Goal: Task Accomplishment & Management: Complete application form

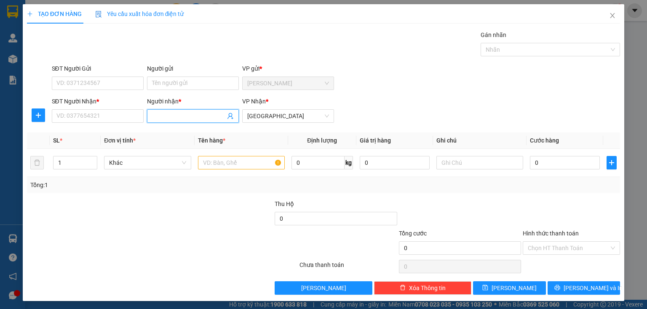
click at [156, 118] on input "Người nhận *" at bounding box center [188, 116] width 73 height 9
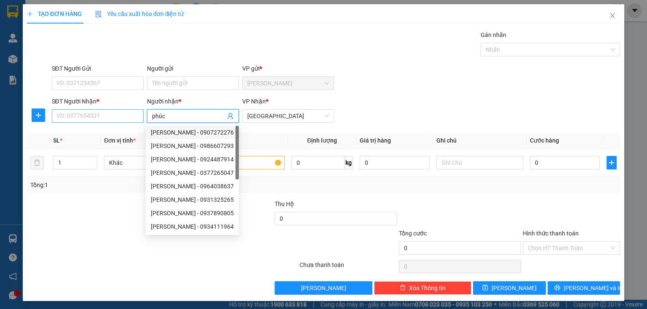
type input "phúc"
click at [104, 113] on input "SĐT Người Nhận *" at bounding box center [98, 115] width 92 height 13
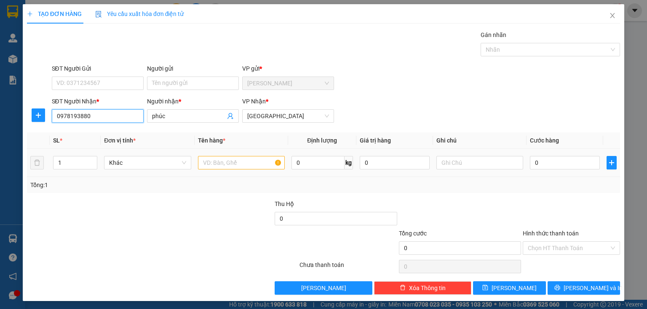
type input "0978193880"
click at [220, 162] on input "text" at bounding box center [241, 162] width 87 height 13
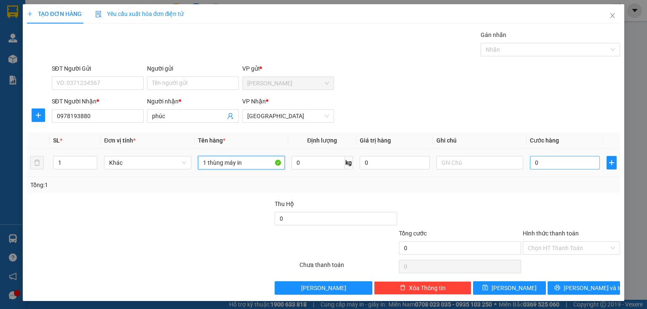
type input "1 thùng máy in"
click at [548, 163] on input "0" at bounding box center [565, 162] width 70 height 13
type input "8"
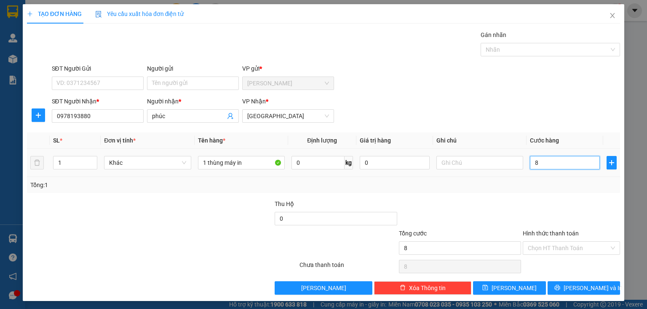
type input "80"
type input "800"
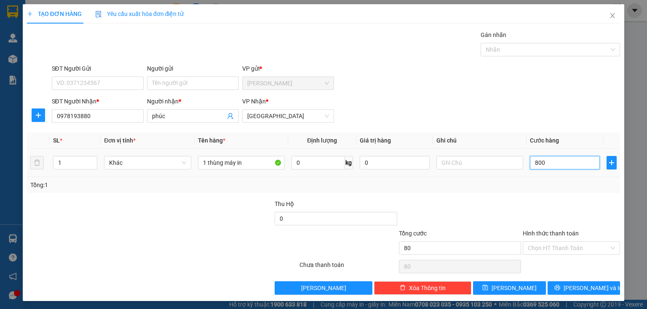
type input "800"
type input "8.000"
type input "80.000"
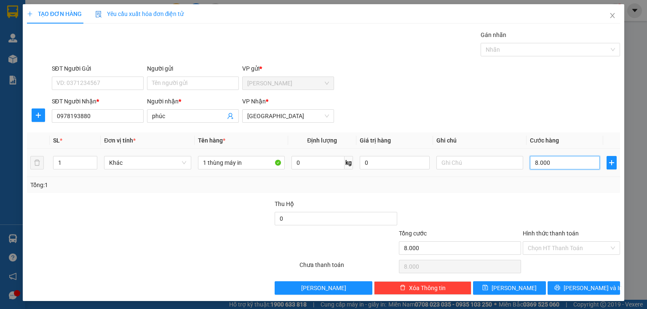
type input "80.000"
click at [541, 248] on input "Hình thức thanh toán" at bounding box center [567, 248] width 81 height 13
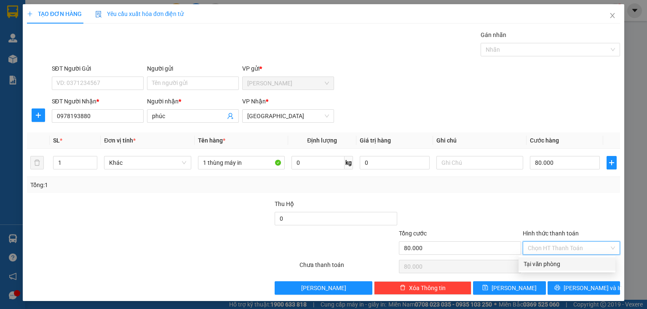
click at [539, 264] on div "Tại văn phòng" at bounding box center [566, 264] width 87 height 9
type input "0"
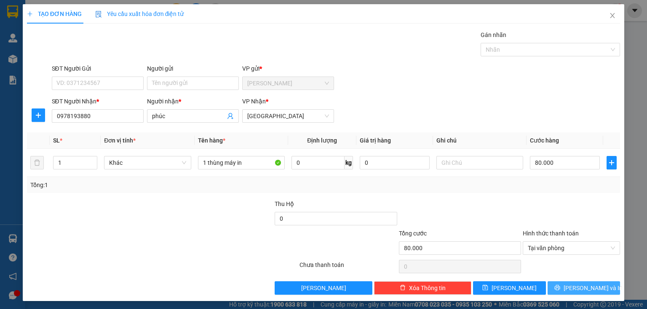
click at [560, 286] on icon "printer" at bounding box center [557, 288] width 6 height 6
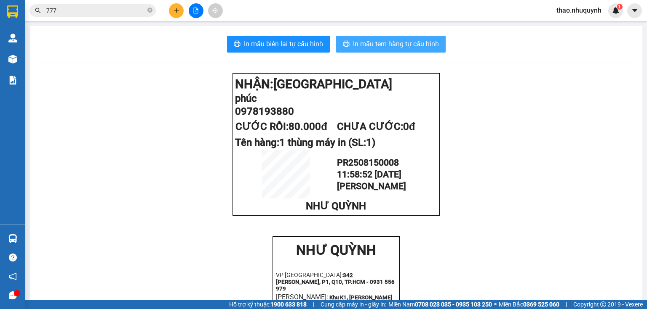
click at [365, 41] on span "In mẫu tem hàng tự cấu hình" at bounding box center [396, 44] width 86 height 11
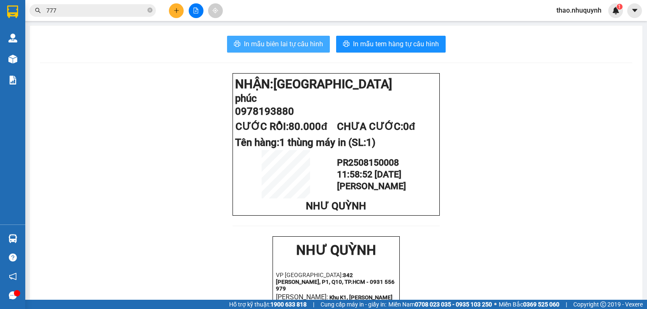
click at [274, 42] on span "In mẫu biên lai tự cấu hình" at bounding box center [283, 44] width 79 height 11
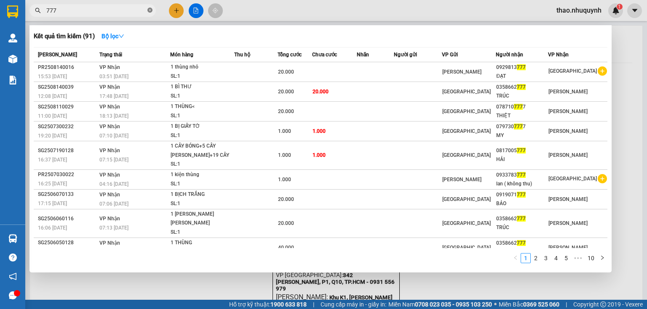
click at [150, 9] on icon "close-circle" at bounding box center [149, 10] width 5 height 5
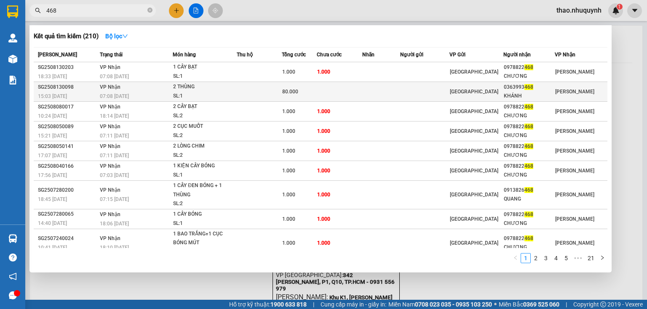
type input "468"
click at [176, 93] on div "SL: 1" at bounding box center [204, 96] width 63 height 9
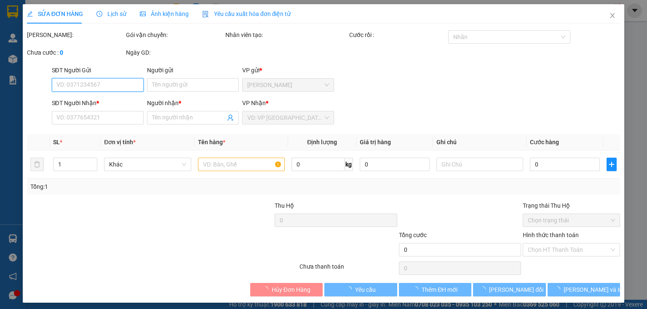
type input "0363993468"
type input "KHÁNH"
type input "80.000"
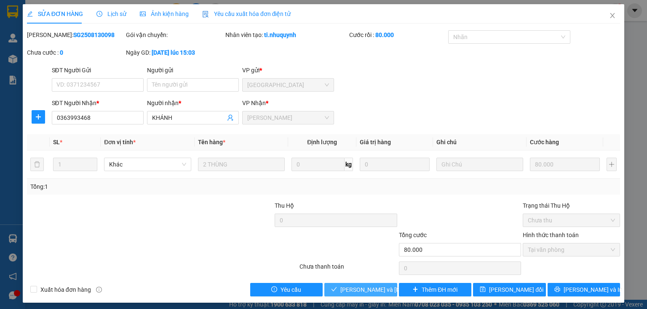
click at [350, 289] on span "[PERSON_NAME] và [PERSON_NAME] hàng" at bounding box center [397, 289] width 114 height 9
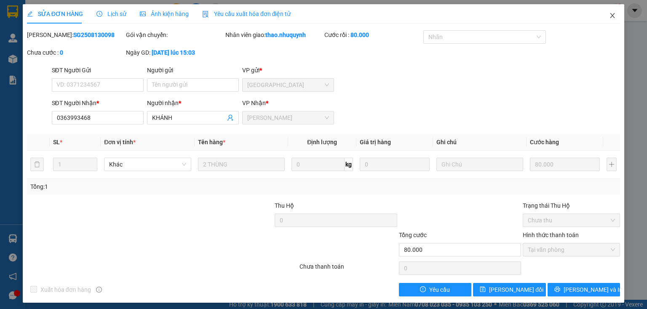
click at [610, 13] on icon "close" at bounding box center [612, 15] width 7 height 7
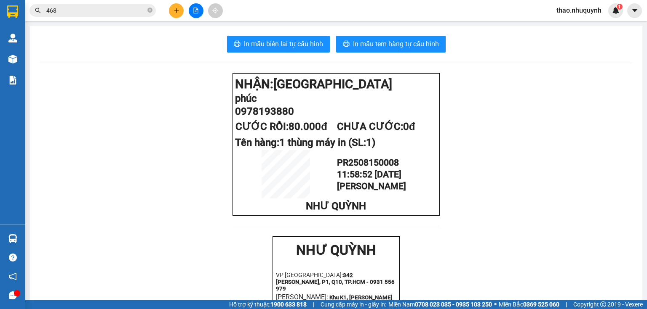
click at [177, 8] on icon "plus" at bounding box center [176, 11] width 6 height 6
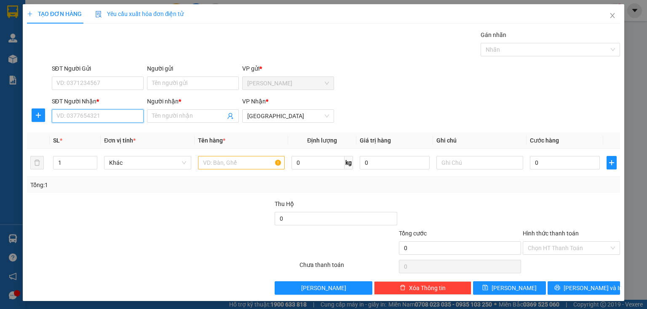
click at [111, 115] on input "SĐT Người Nhận *" at bounding box center [98, 115] width 92 height 13
type input "0967646162"
click at [90, 133] on div "0967646162 - [PERSON_NAME]" at bounding box center [97, 132] width 83 height 9
type input "linh"
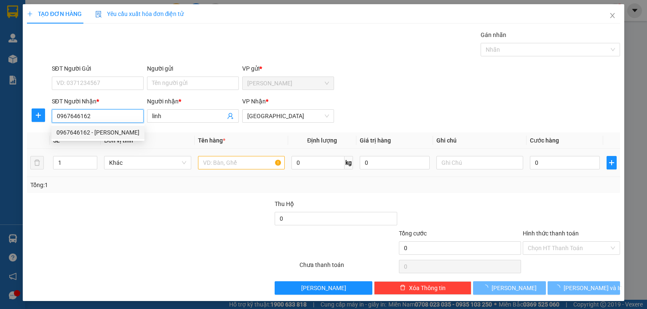
type input "40.000"
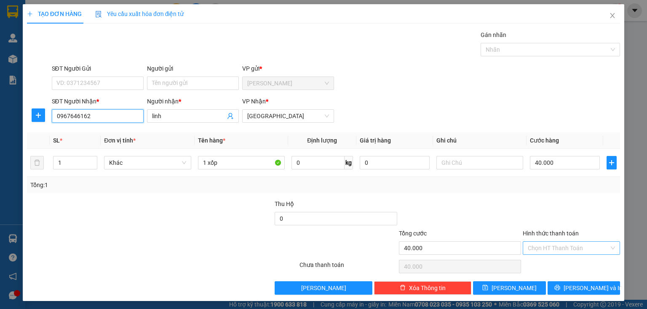
type input "0967646162"
click at [535, 251] on input "Hình thức thanh toán" at bounding box center [567, 248] width 81 height 13
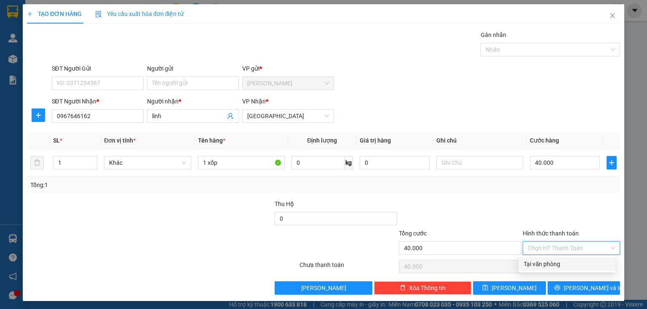
click at [538, 264] on div "Tại văn phòng" at bounding box center [566, 264] width 87 height 9
type input "0"
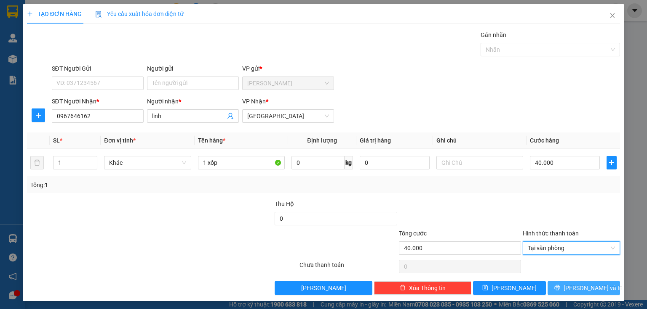
click at [559, 286] on button "[PERSON_NAME] và In" at bounding box center [583, 288] width 73 height 13
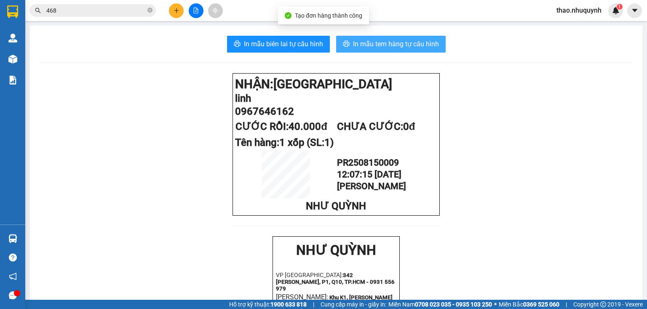
click at [396, 40] on span "In mẫu tem hàng tự cấu hình" at bounding box center [396, 44] width 86 height 11
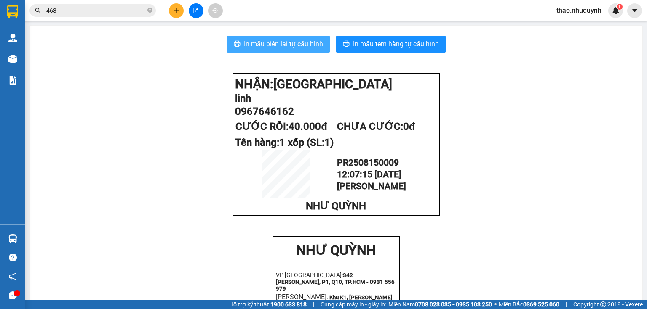
click at [266, 42] on span "In mẫu biên lai tự cấu hình" at bounding box center [283, 44] width 79 height 11
click at [151, 10] on icon "close-circle" at bounding box center [149, 10] width 5 height 5
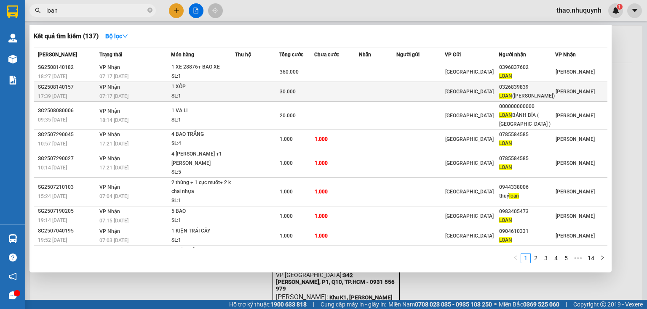
type input "loan"
click at [192, 89] on div "1 XỐP" at bounding box center [202, 87] width 63 height 9
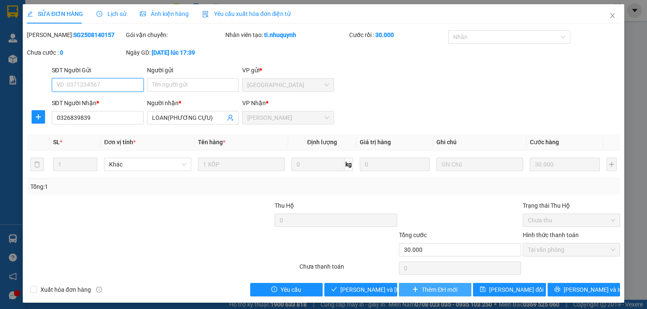
type input "0326839839"
type input "LOAN(PHƯƠNG CỰU)"
type input "30.000"
click at [346, 288] on span "[PERSON_NAME] và [PERSON_NAME] hàng" at bounding box center [397, 289] width 114 height 9
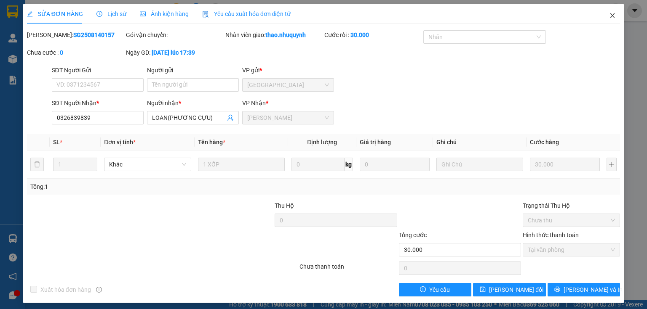
click at [610, 14] on icon "close" at bounding box center [612, 15] width 5 height 5
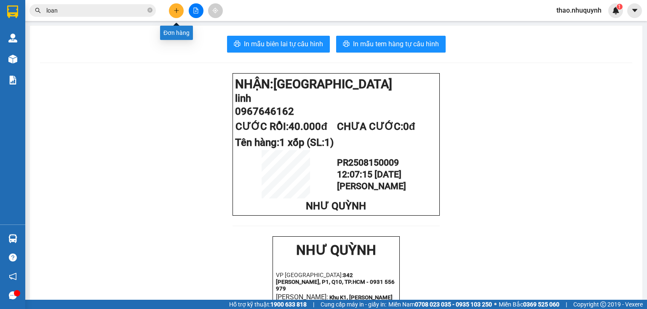
click at [174, 11] on icon "plus" at bounding box center [176, 11] width 6 height 6
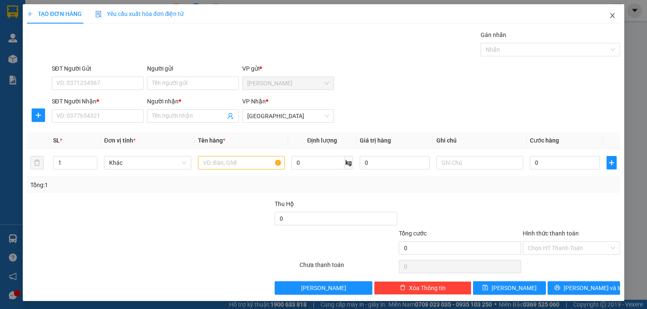
click at [610, 15] on icon "close" at bounding box center [612, 15] width 5 height 5
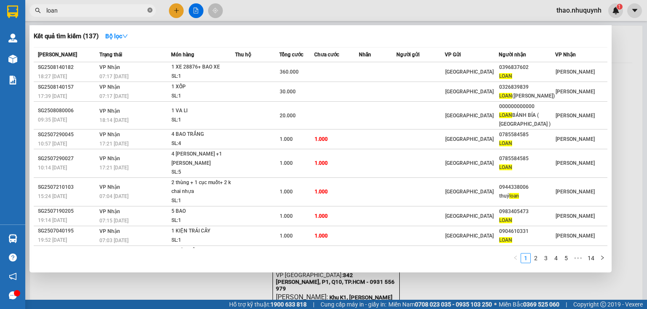
click at [150, 10] on icon "close-circle" at bounding box center [149, 10] width 5 height 5
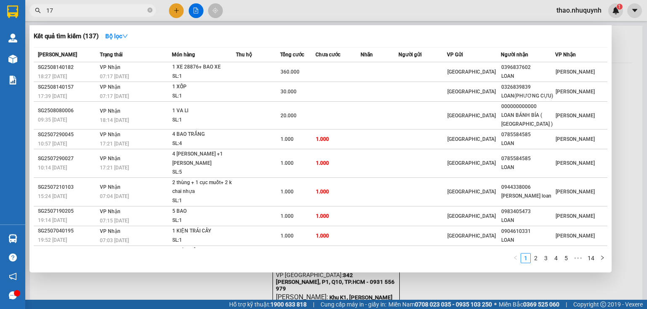
type input "171"
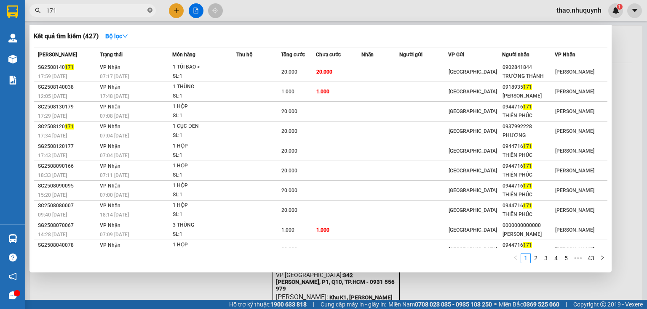
click at [149, 11] on icon "close-circle" at bounding box center [149, 10] width 5 height 5
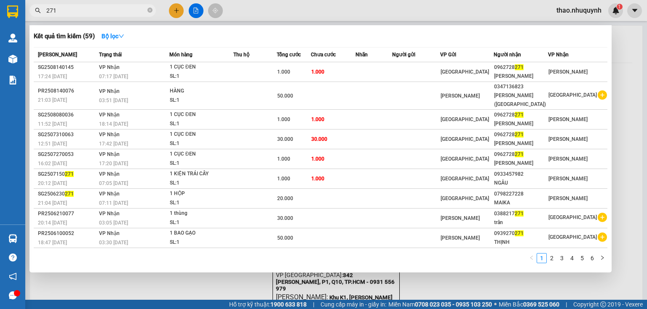
type input "271"
click at [150, 8] on icon "close-circle" at bounding box center [149, 10] width 5 height 5
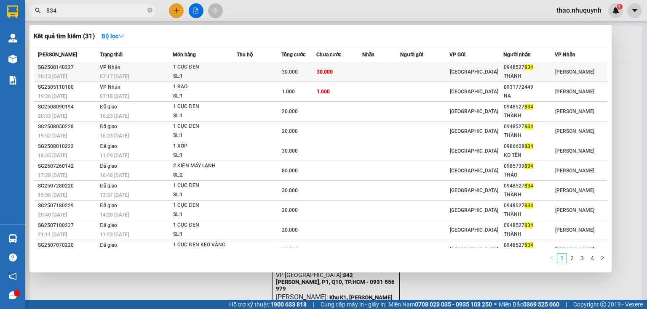
type input "834"
click at [208, 71] on div "1 CỤC ĐEN" at bounding box center [204, 67] width 63 height 9
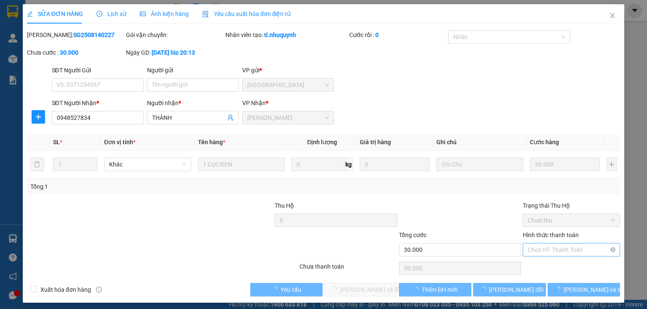
type input "0948527834"
type input "THÀNH"
type input "30.000"
click at [537, 247] on span "Chọn HT Thanh Toán" at bounding box center [570, 250] width 87 height 13
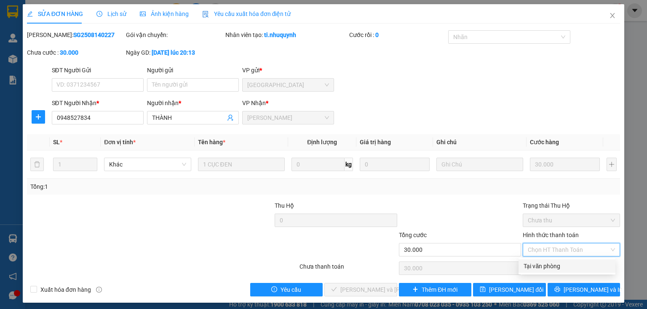
click at [536, 264] on div "Tại văn phòng" at bounding box center [566, 266] width 87 height 9
type input "0"
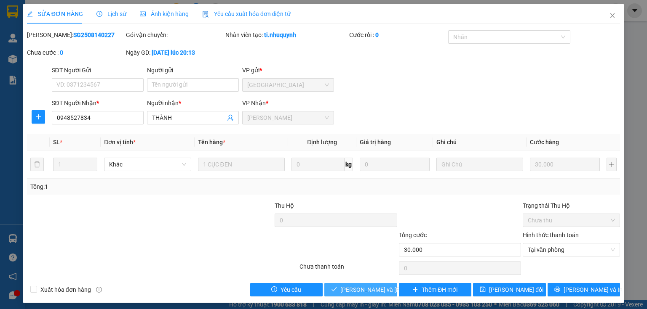
click at [338, 291] on button "[PERSON_NAME] và [PERSON_NAME] hàng" at bounding box center [360, 289] width 73 height 13
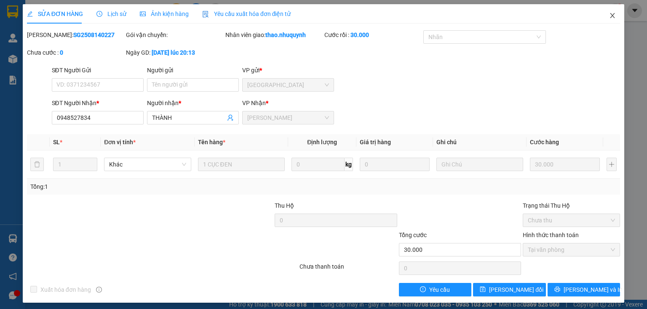
click at [609, 15] on icon "close" at bounding box center [612, 15] width 7 height 7
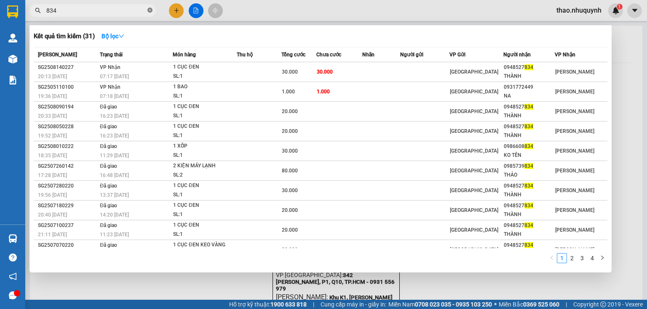
click at [150, 9] on icon "close-circle" at bounding box center [149, 10] width 5 height 5
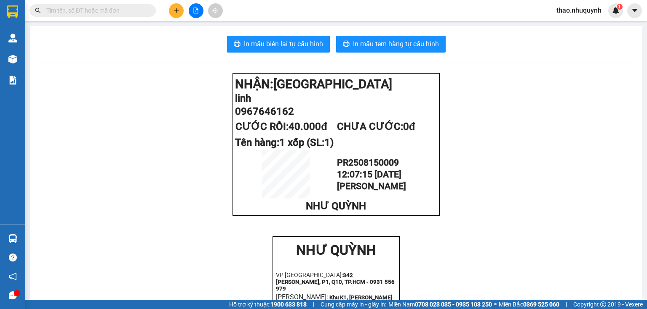
click at [145, 7] on input "text" at bounding box center [95, 10] width 99 height 9
click at [101, 12] on input "text" at bounding box center [95, 10] width 99 height 9
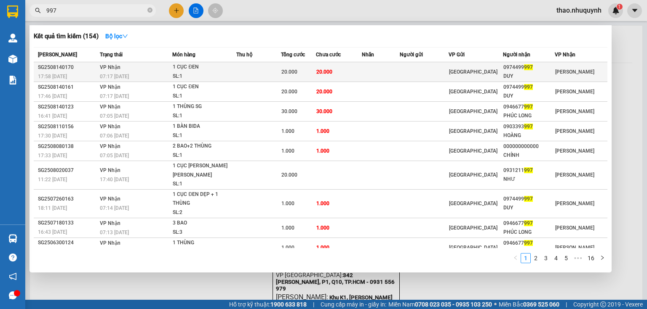
type input "997"
click at [164, 70] on td "[PERSON_NAME] 07:17 [DATE]" at bounding box center [135, 72] width 75 height 20
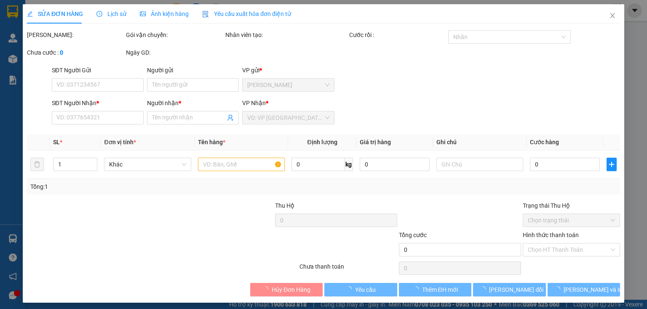
type input "0974499997"
type input "DUY"
type input "20.000"
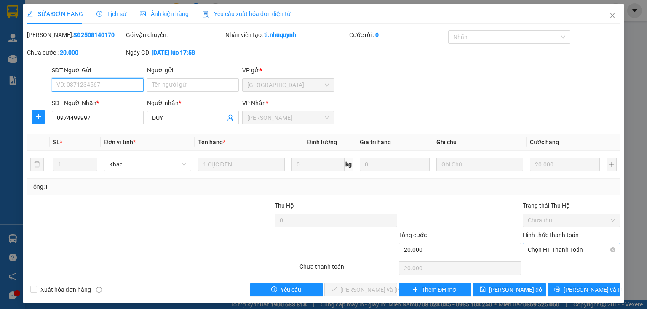
click at [548, 251] on span "Chọn HT Thanh Toán" at bounding box center [570, 250] width 87 height 13
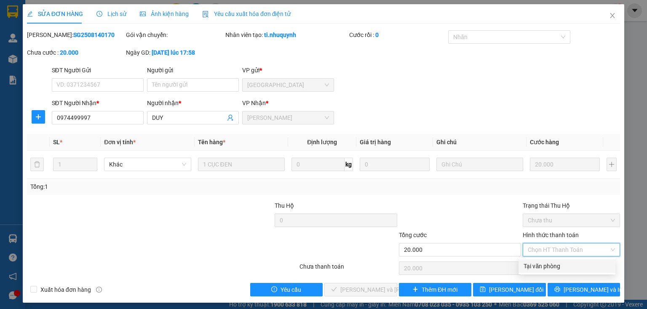
click at [534, 269] on div "Tại văn phòng" at bounding box center [566, 266] width 87 height 9
type input "0"
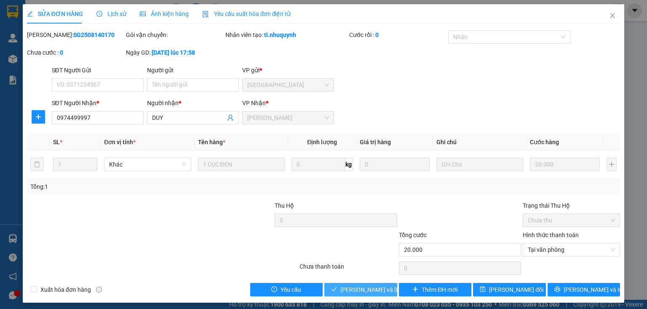
click at [353, 288] on span "[PERSON_NAME] và [PERSON_NAME] hàng" at bounding box center [397, 289] width 114 height 9
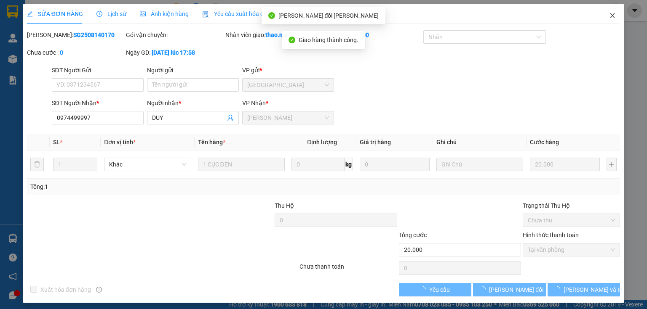
click at [609, 15] on icon "close" at bounding box center [612, 15] width 7 height 7
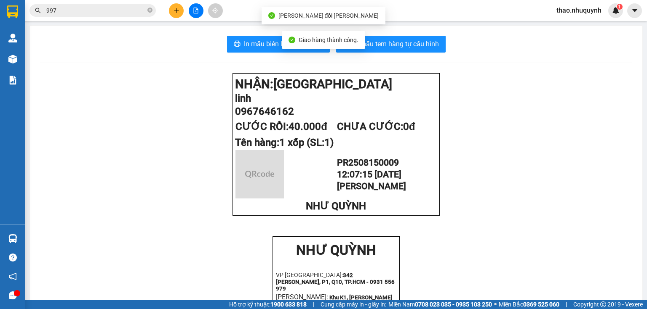
click at [83, 8] on input "997" at bounding box center [95, 10] width 99 height 9
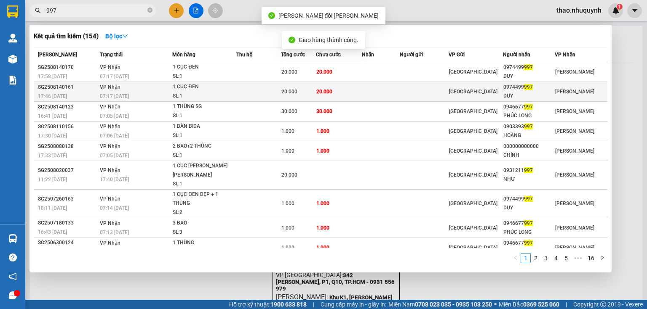
click at [267, 94] on td at bounding box center [258, 92] width 45 height 20
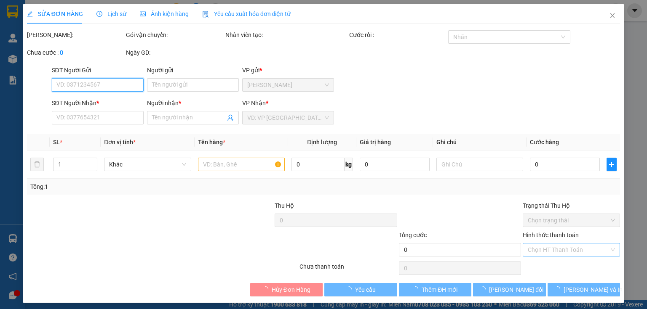
type input "0974499997"
type input "DUY"
type input "20.000"
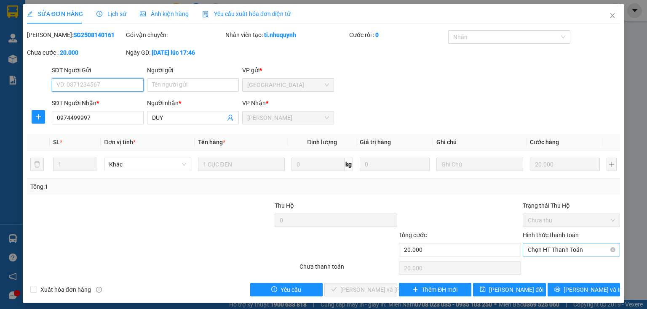
click at [539, 248] on span "Chọn HT Thanh Toán" at bounding box center [570, 250] width 87 height 13
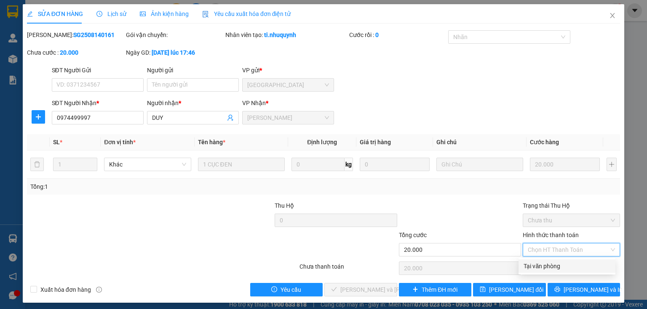
click at [536, 268] on div "Tại văn phòng" at bounding box center [566, 266] width 87 height 9
type input "0"
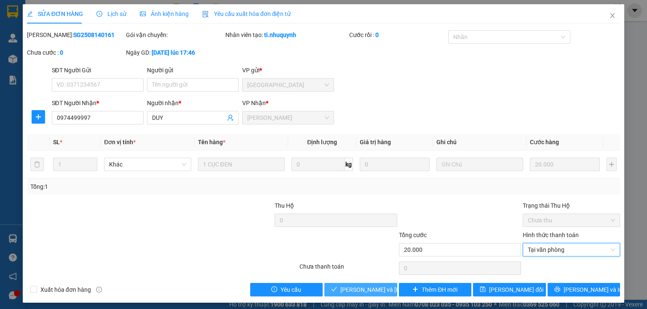
click at [357, 288] on span "[PERSON_NAME] và [PERSON_NAME] hàng" at bounding box center [397, 289] width 114 height 9
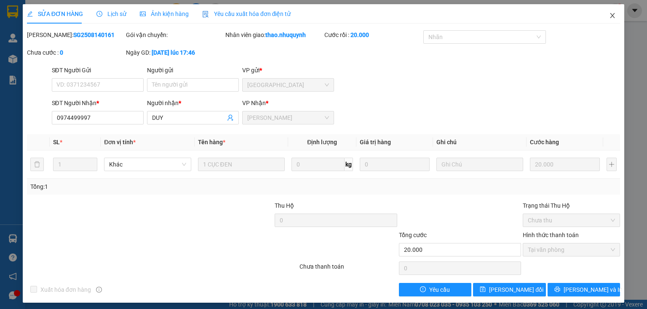
click at [610, 14] on icon "close" at bounding box center [612, 15] width 7 height 7
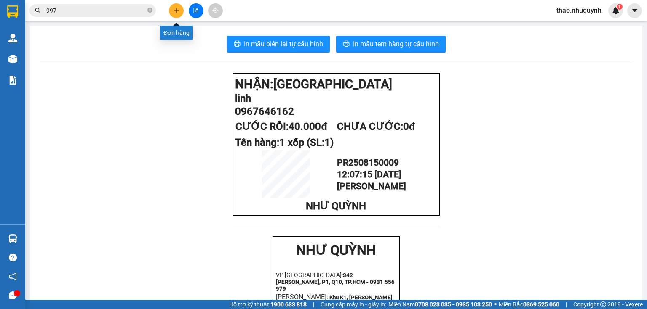
click at [178, 9] on icon "plus" at bounding box center [176, 11] width 6 height 6
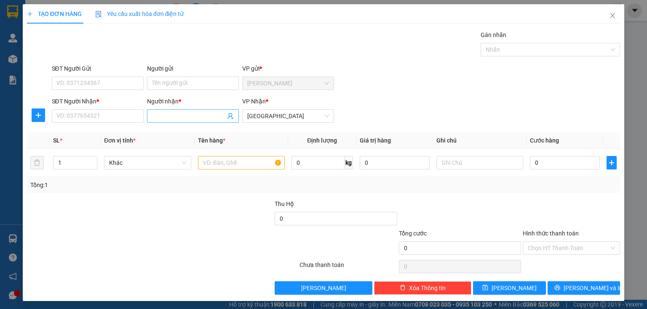
click at [163, 113] on input "Người nhận *" at bounding box center [188, 116] width 73 height 9
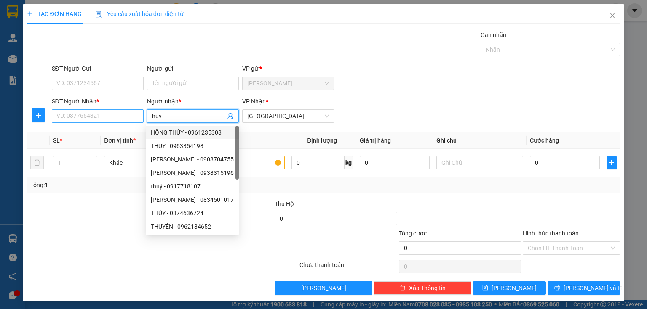
type input "huy"
click at [101, 118] on input "SĐT Người Nhận *" at bounding box center [98, 115] width 92 height 13
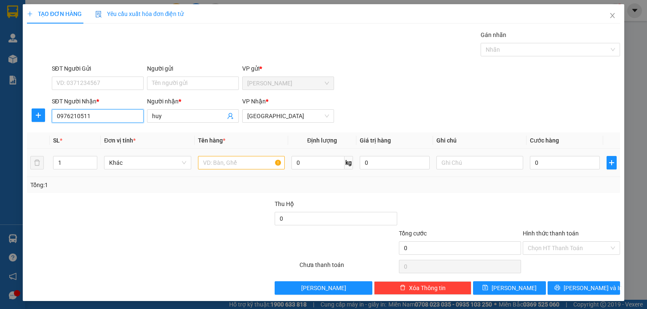
type input "0976210511"
click at [211, 162] on input "text" at bounding box center [241, 162] width 87 height 13
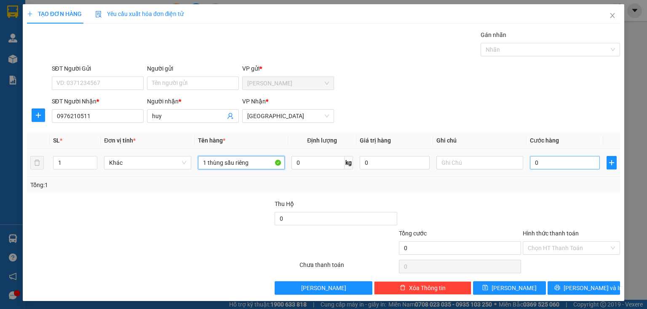
type input "1 thùng sầu riêng"
click at [578, 163] on input "0" at bounding box center [565, 162] width 70 height 13
type input "5"
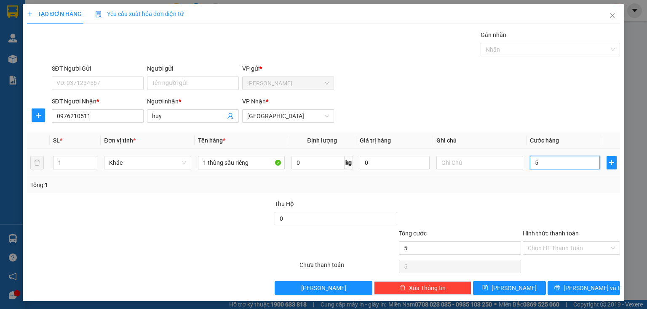
type input "50"
type input "500"
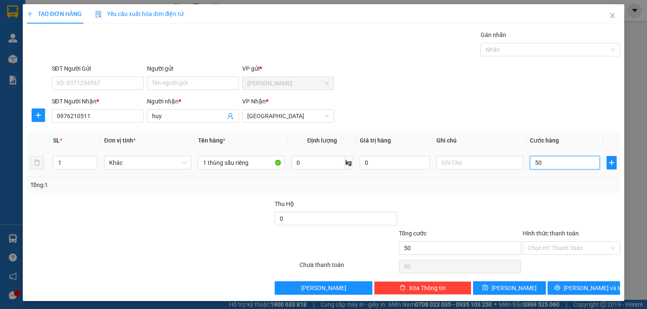
type input "500"
type input "5.000"
type input "50.000"
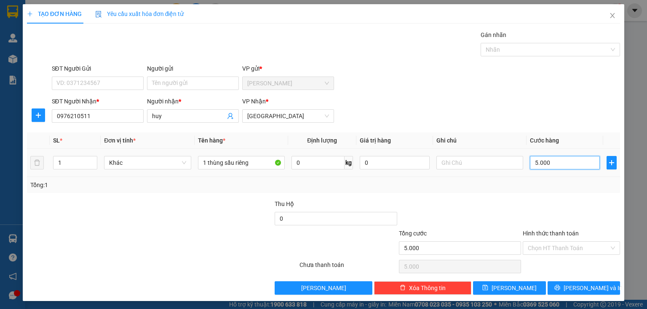
type input "50.000"
click at [548, 288] on button "[PERSON_NAME] và In" at bounding box center [583, 288] width 73 height 13
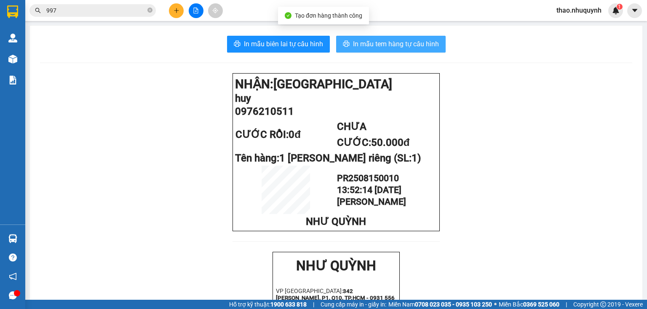
click at [355, 45] on span "In mẫu tem hàng tự cấu hình" at bounding box center [396, 44] width 86 height 11
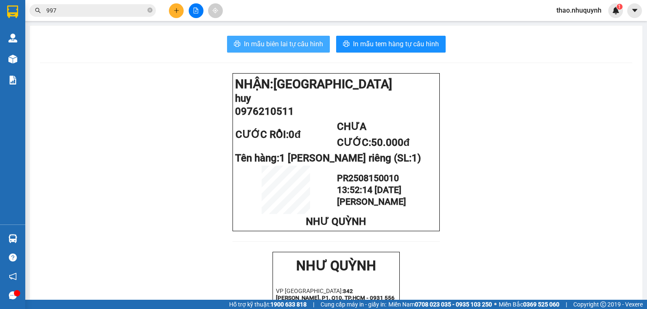
click at [279, 40] on span "In mẫu biên lai tự cấu hình" at bounding box center [283, 44] width 79 height 11
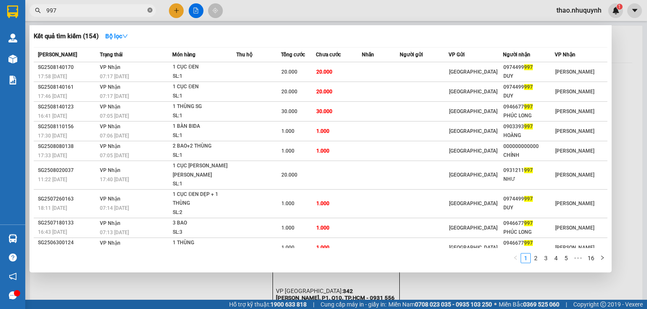
click at [148, 12] on icon "close-circle" at bounding box center [149, 10] width 5 height 5
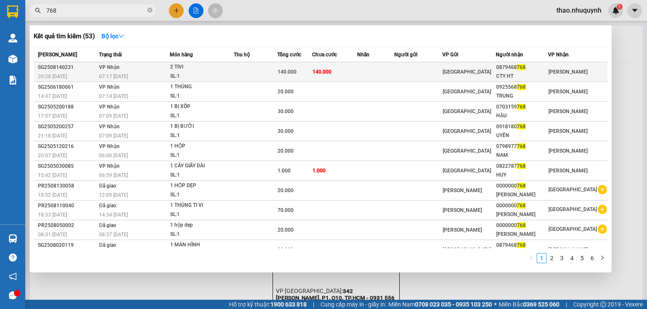
type input "768"
click at [228, 69] on div "2 TIVI" at bounding box center [201, 67] width 63 height 9
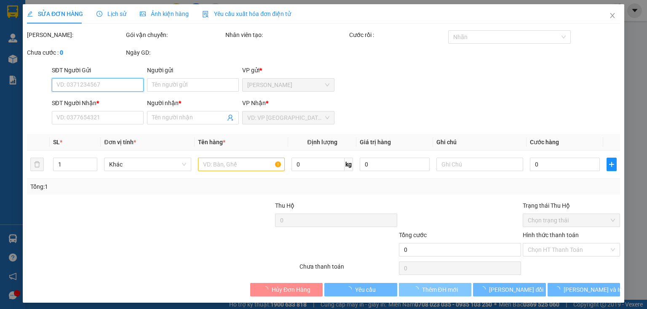
type input "0879468768"
type input "CTY HT"
type input "140.000"
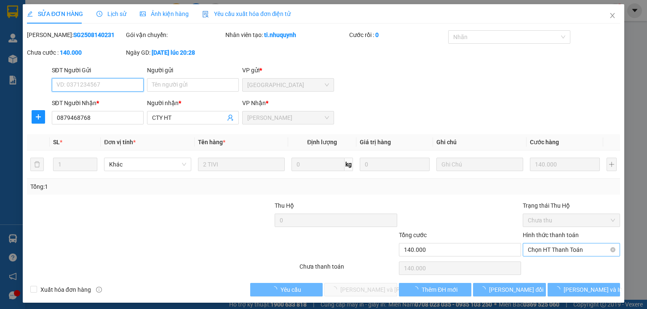
click at [544, 249] on span "Chọn HT Thanh Toán" at bounding box center [570, 250] width 87 height 13
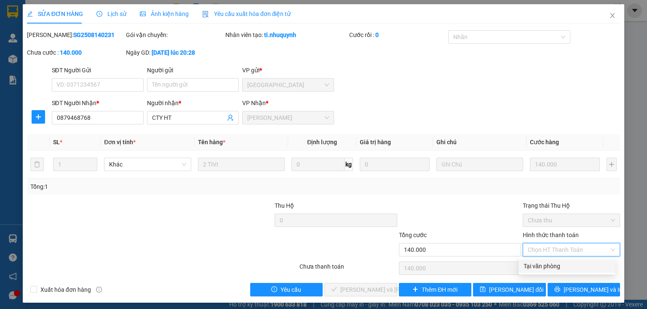
click at [541, 266] on div "Tại văn phòng" at bounding box center [566, 266] width 87 height 9
type input "0"
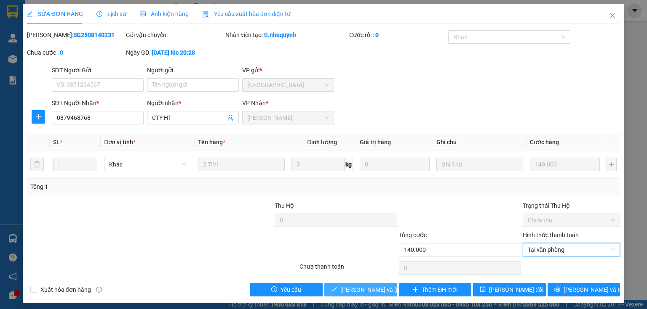
click at [349, 290] on span "[PERSON_NAME] và [PERSON_NAME] hàng" at bounding box center [397, 289] width 114 height 9
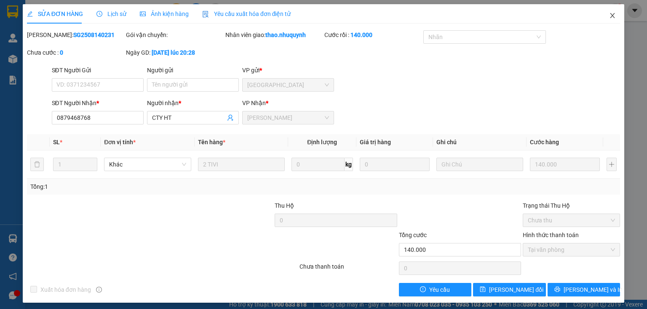
click at [609, 17] on icon "close" at bounding box center [612, 15] width 7 height 7
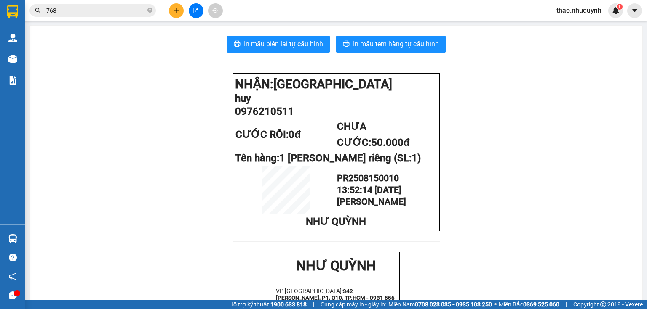
click at [591, 10] on span "thao.nhuquynh" at bounding box center [578, 10] width 59 height 11
click at [578, 25] on span "Đăng xuất" at bounding box center [582, 25] width 42 height 9
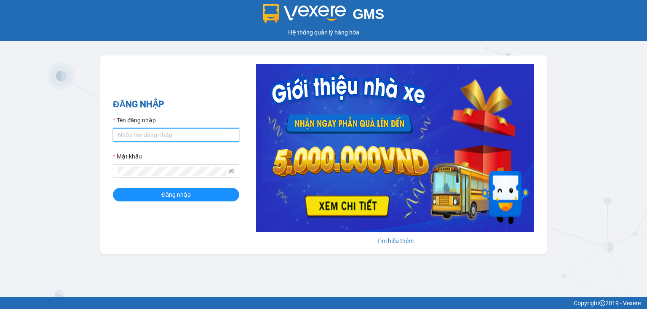
click at [164, 137] on input "Tên đăng nhập" at bounding box center [176, 134] width 126 height 13
type input "hang.nhuquynh"
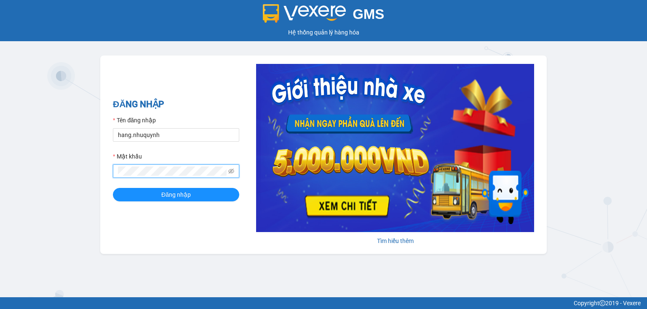
click at [113, 188] on button "Đăng nhập" at bounding box center [176, 194] width 126 height 13
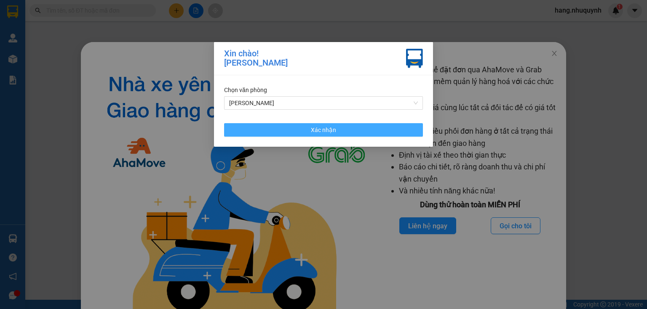
click at [343, 132] on button "Xác nhận" at bounding box center [323, 129] width 199 height 13
